Goal: Task Accomplishment & Management: Manage account settings

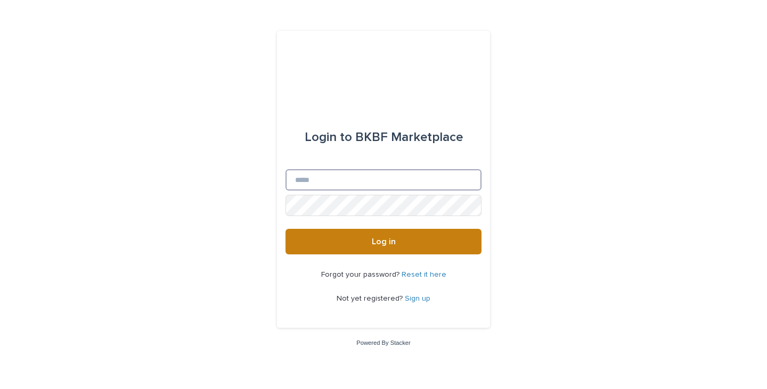
type input "**********"
click at [330, 239] on button "Log in" at bounding box center [383, 242] width 196 height 26
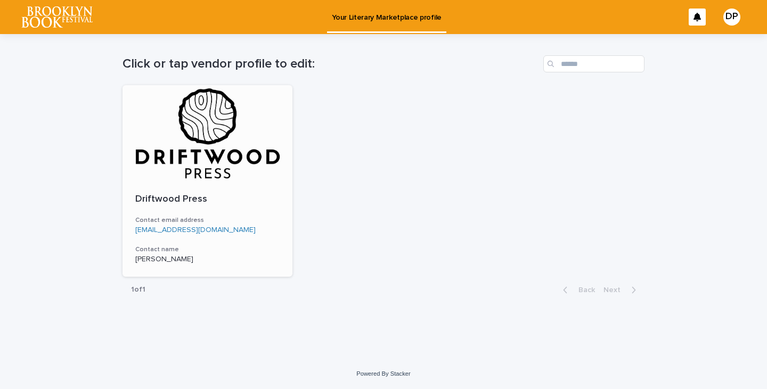
click at [225, 131] on div at bounding box center [207, 133] width 170 height 96
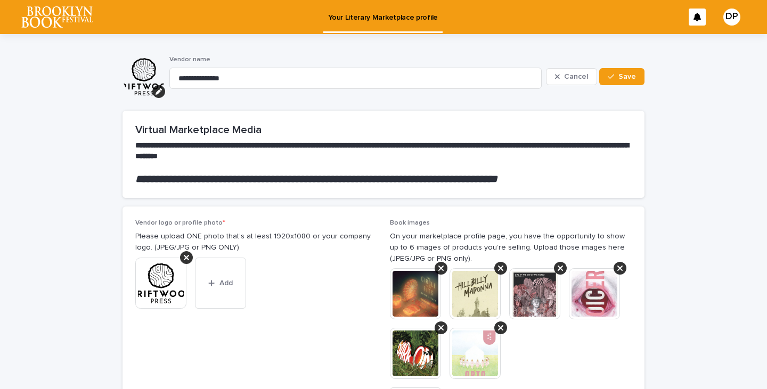
click at [69, 5] on div "Your Literary Marketplace profile DP" at bounding box center [383, 17] width 767 height 34
click at [51, 15] on img at bounding box center [56, 16] width 71 height 21
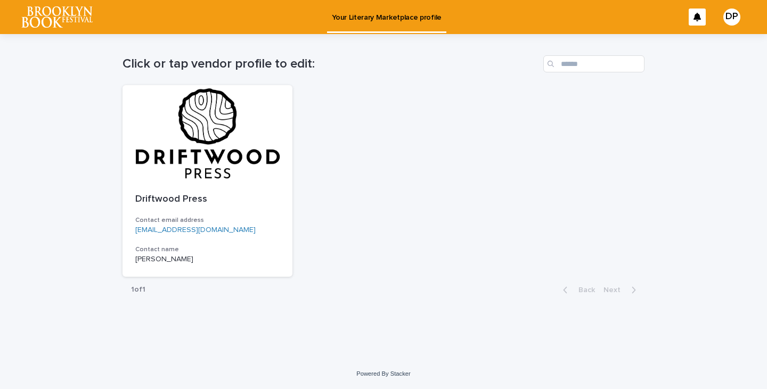
click at [61, 11] on img at bounding box center [56, 16] width 71 height 21
